Goal: Task Accomplishment & Management: Complete application form

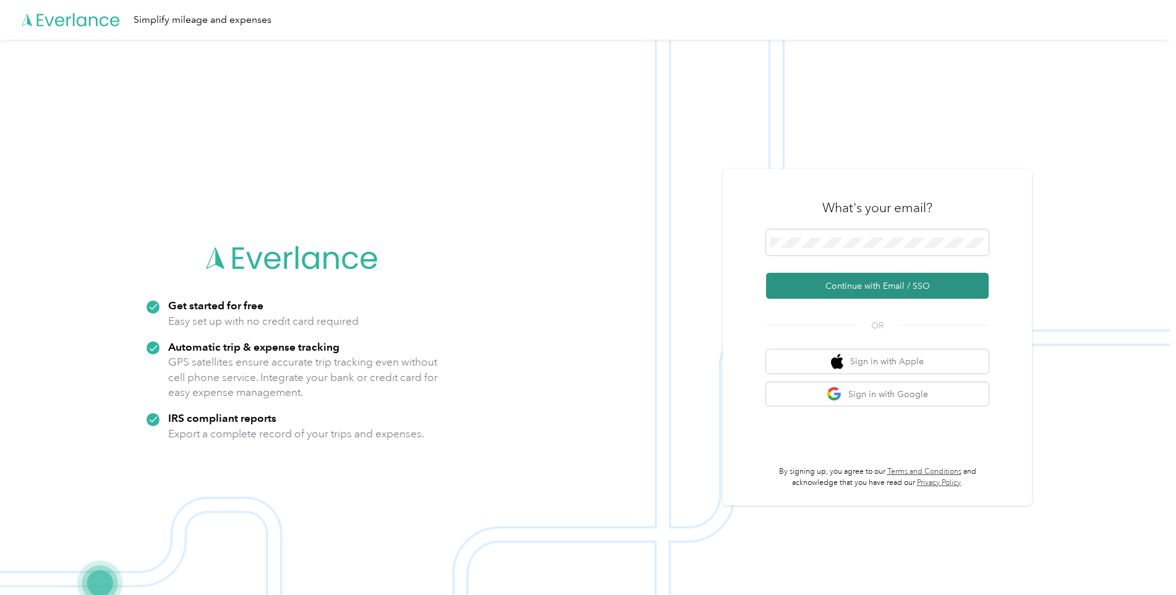
click at [904, 289] on button "Continue with Email / SSO" at bounding box center [877, 286] width 223 height 26
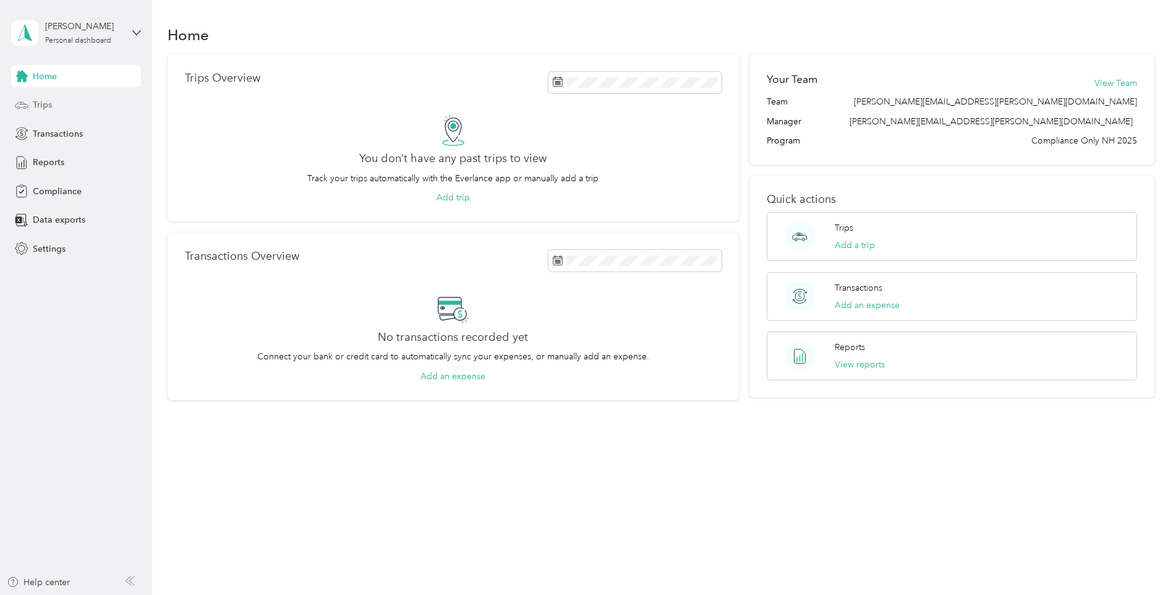
click at [43, 111] on div "Trips" at bounding box center [76, 105] width 130 height 22
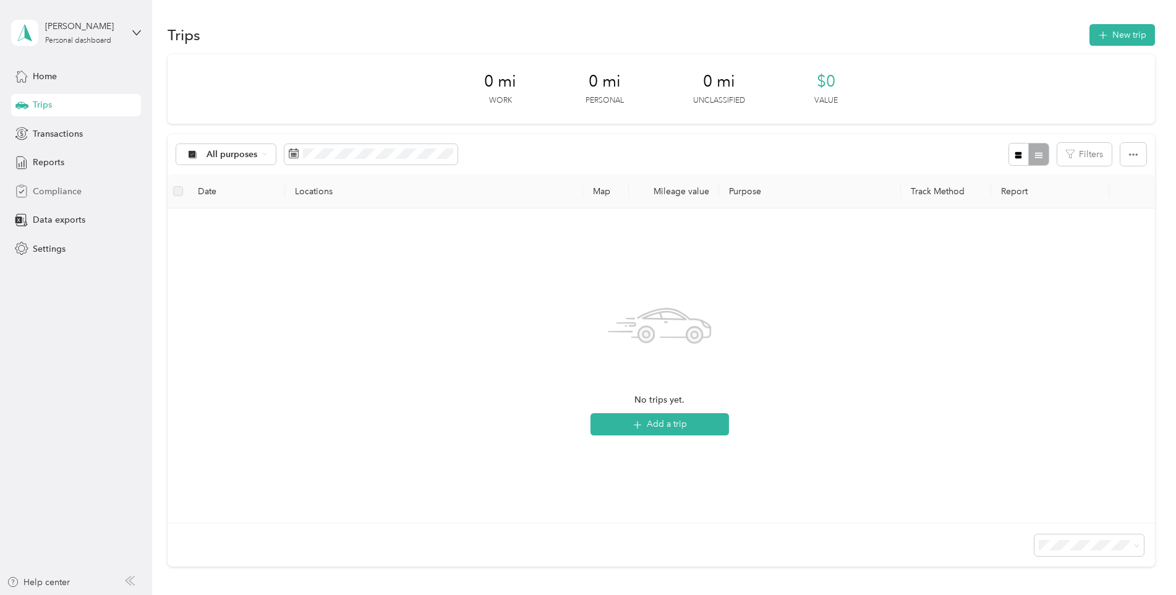
click at [46, 189] on span "Compliance" at bounding box center [57, 191] width 49 height 13
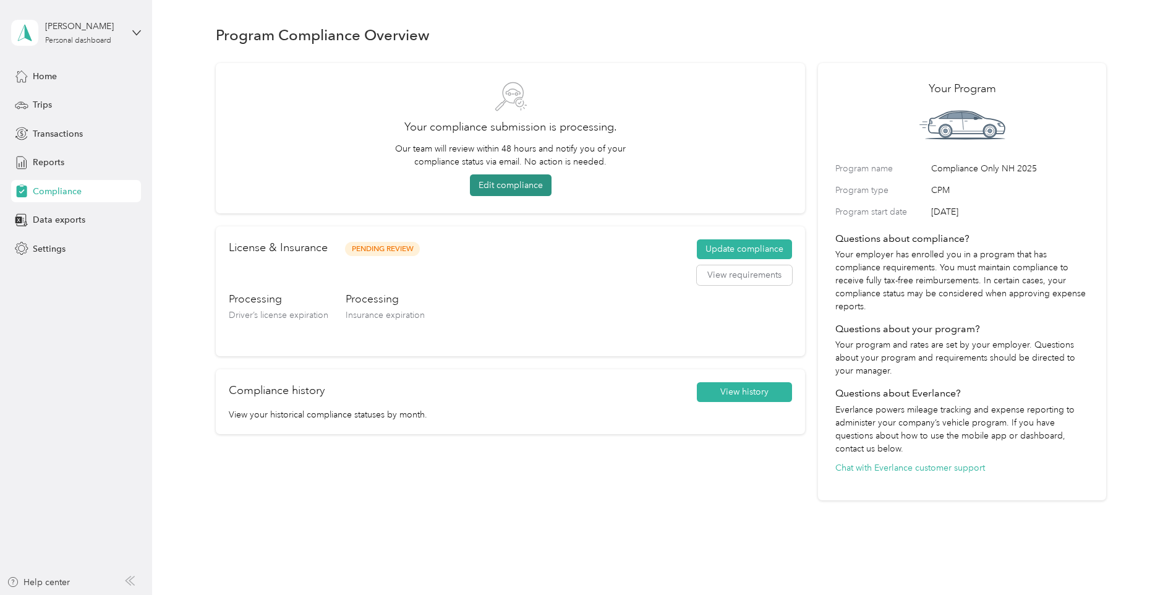
click at [511, 182] on button "Edit compliance" at bounding box center [511, 185] width 82 height 22
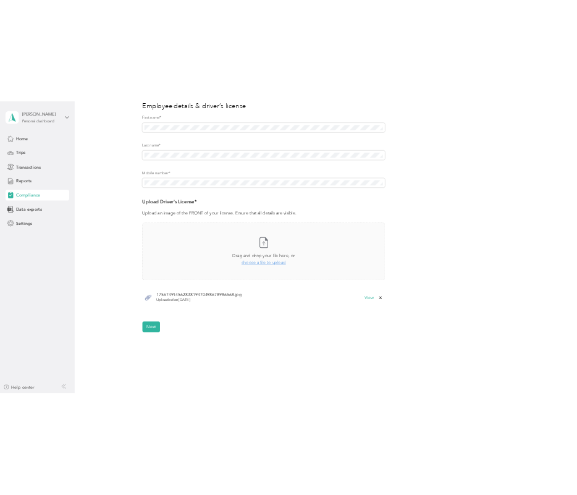
scroll to position [185, 0]
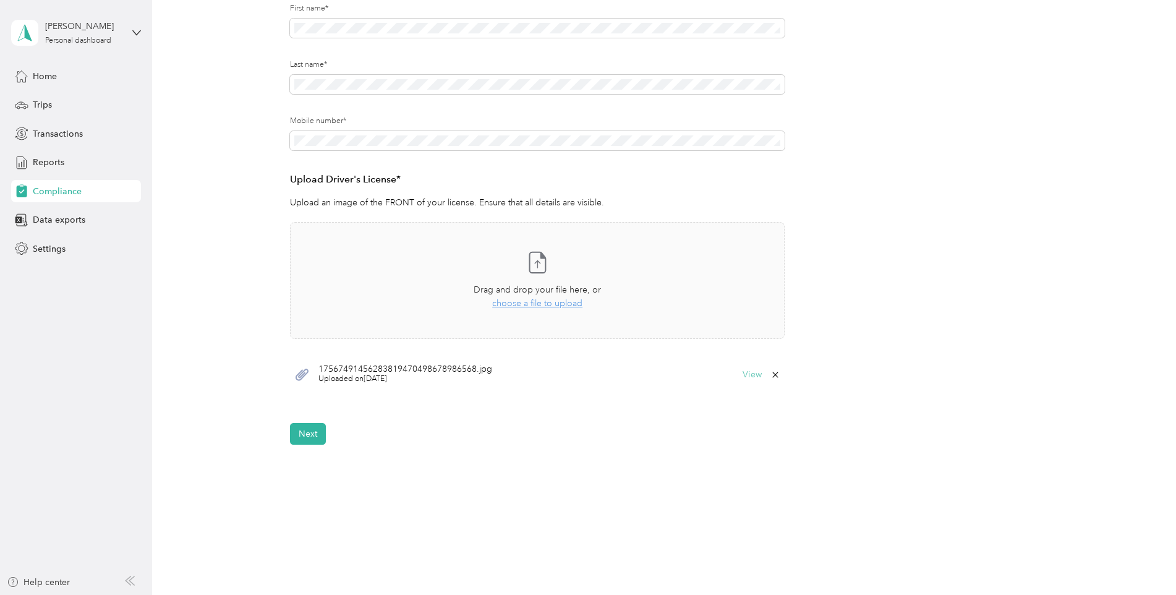
click at [751, 375] on button "View" at bounding box center [752, 374] width 19 height 9
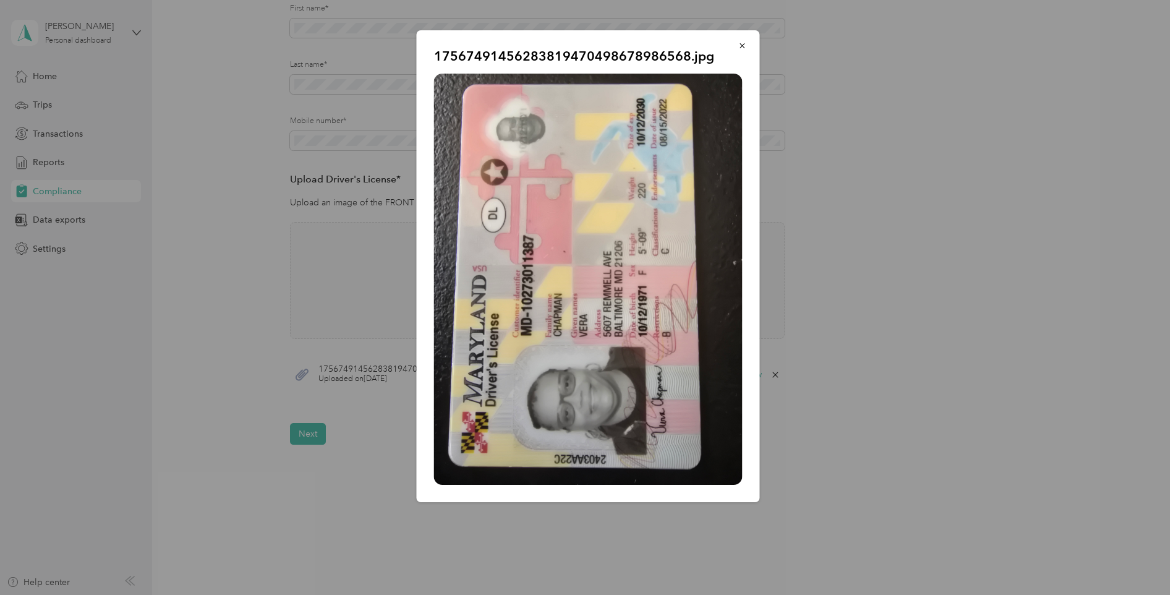
click at [921, 153] on div "17567491456283819470498678986568.jpg" at bounding box center [759, 267] width 343 height 475
click at [737, 42] on button "button" at bounding box center [743, 46] width 26 height 22
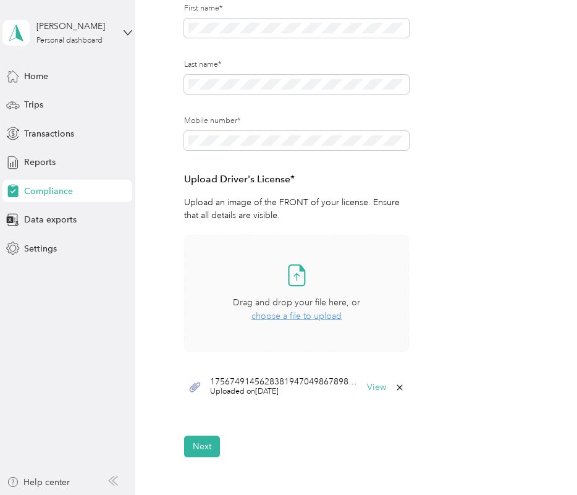
click at [281, 317] on span "choose a file to upload" at bounding box center [297, 316] width 90 height 11
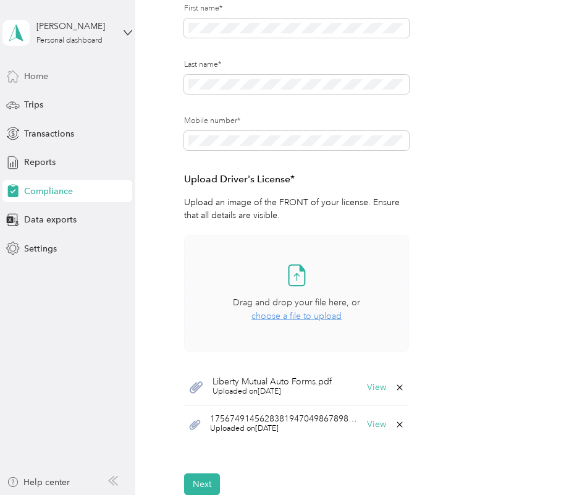
click at [41, 81] on span "Home" at bounding box center [36, 76] width 24 height 13
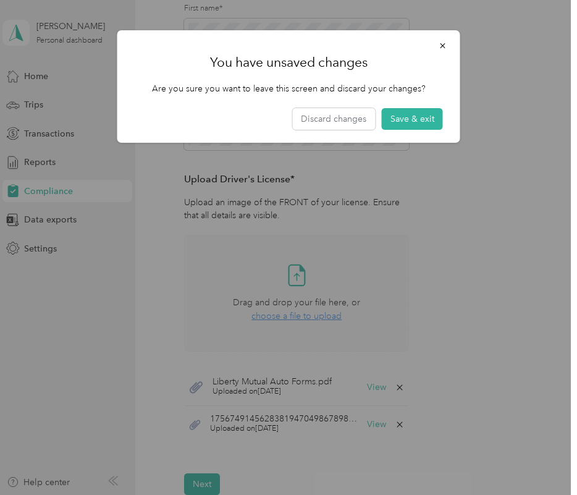
click at [75, 87] on div at bounding box center [288, 247] width 577 height 495
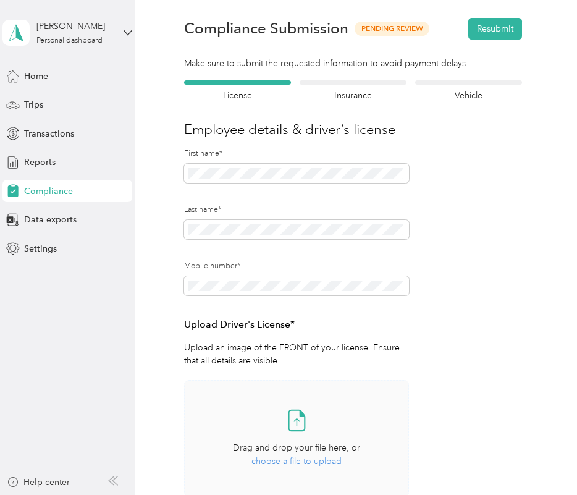
scroll to position [62, 0]
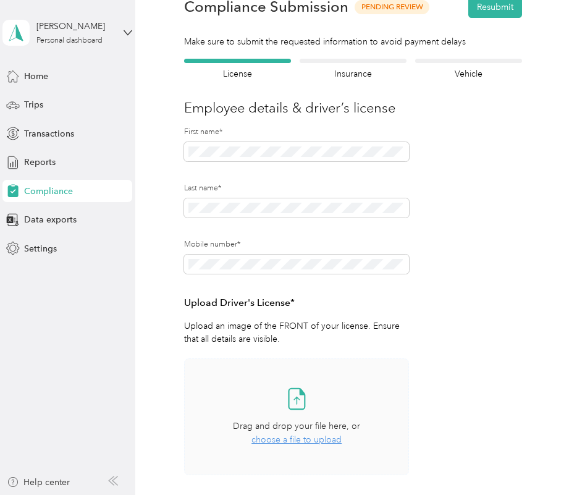
click at [355, 65] on div "Insurance declaration Insurance" at bounding box center [353, 70] width 107 height 22
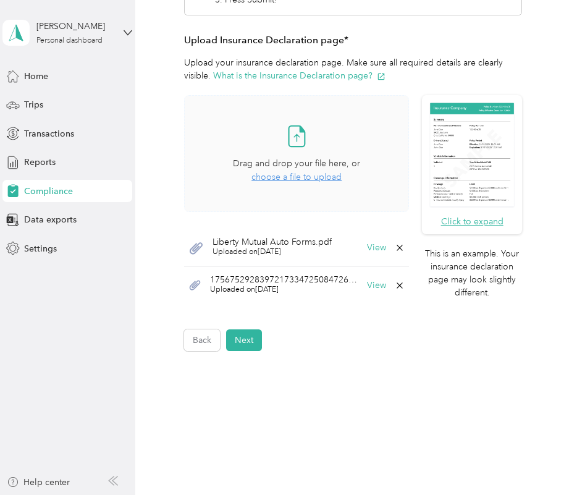
scroll to position [263, 0]
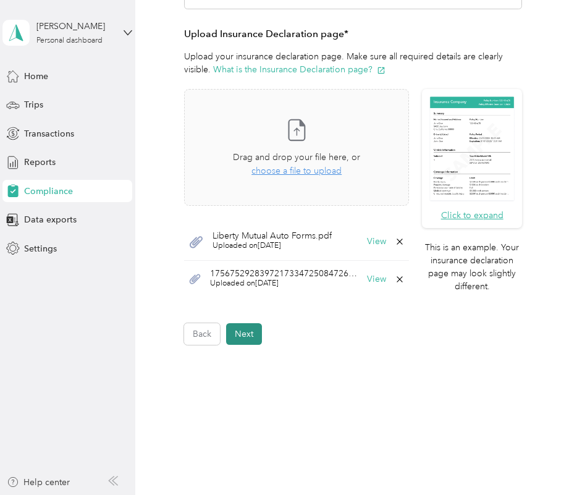
click at [247, 342] on button "Next" at bounding box center [244, 334] width 36 height 22
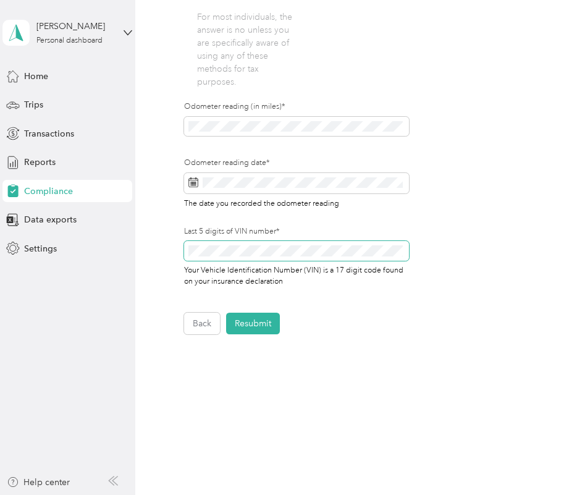
scroll to position [487, 0]
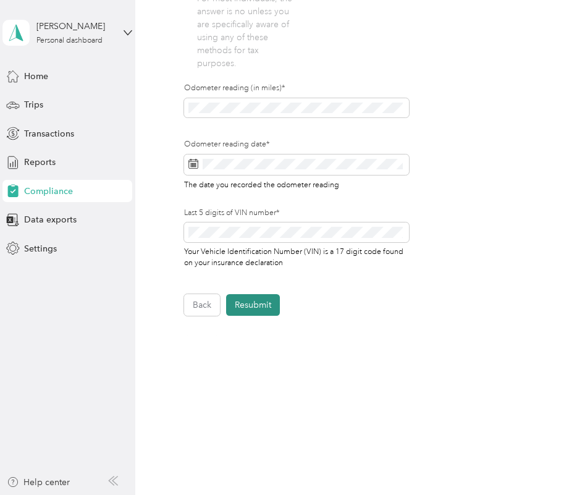
click at [258, 307] on button "Resubmit" at bounding box center [253, 305] width 54 height 22
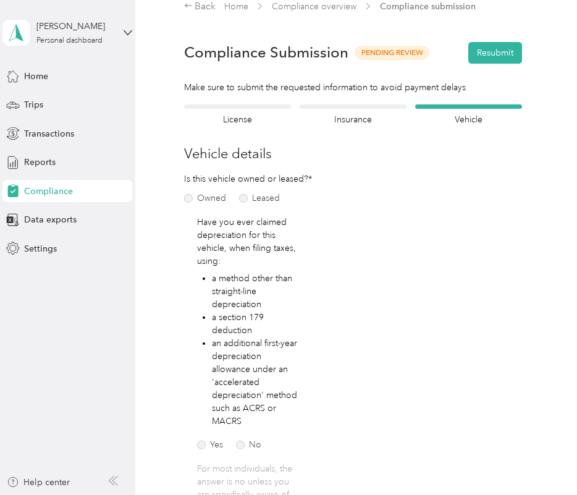
scroll to position [15, 0]
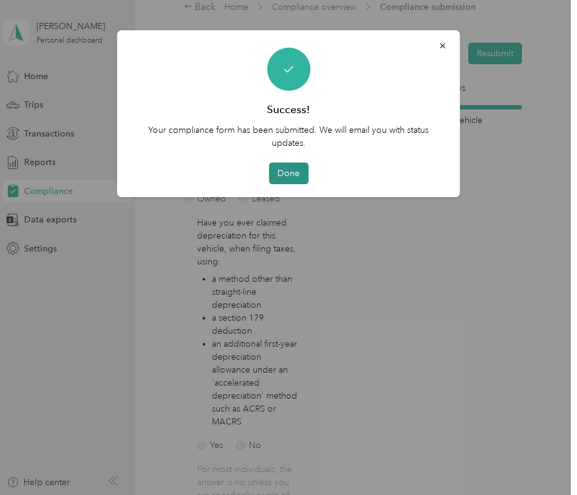
click at [289, 175] on button "Done" at bounding box center [289, 174] width 40 height 22
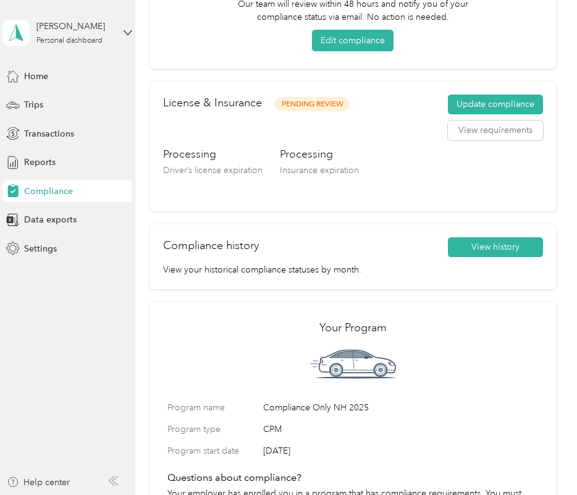
scroll to position [77, 0]
